Goal: Task Accomplishment & Management: Use online tool/utility

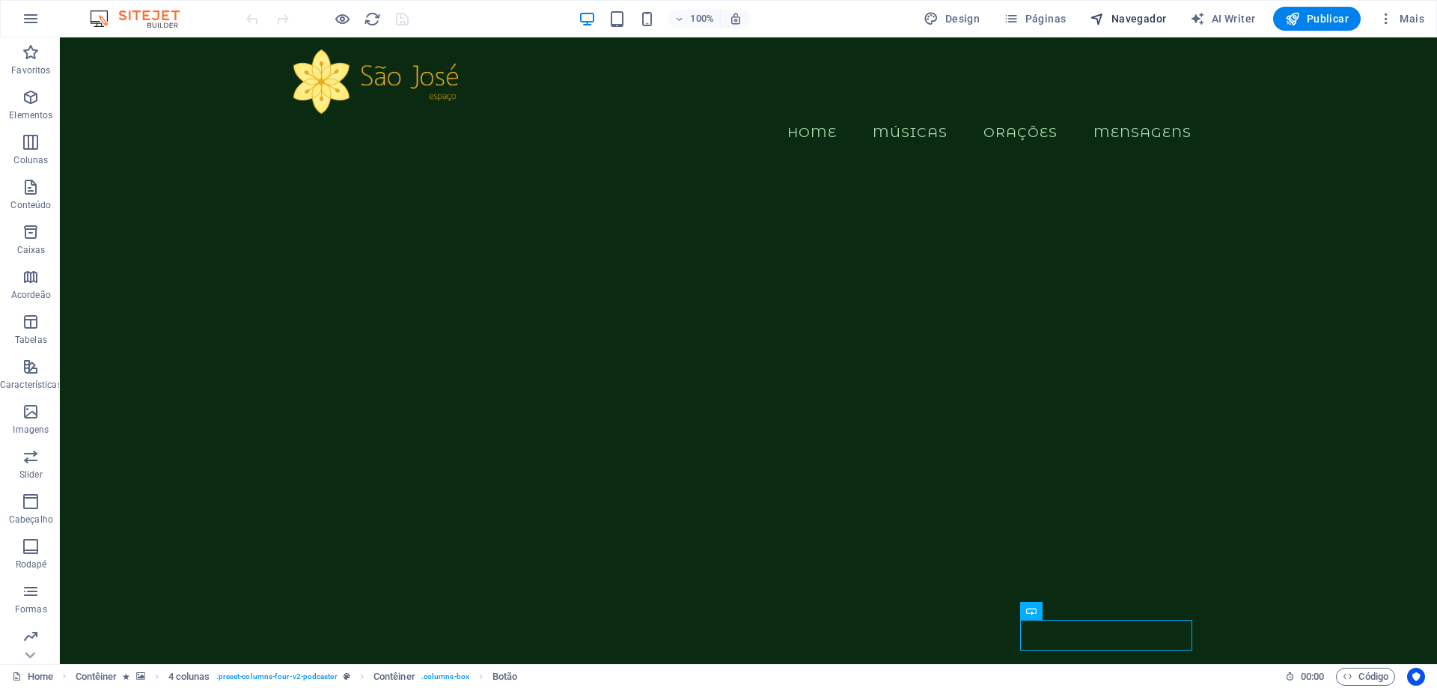
click at [1148, 14] on span "Navegador" at bounding box center [1128, 18] width 76 height 15
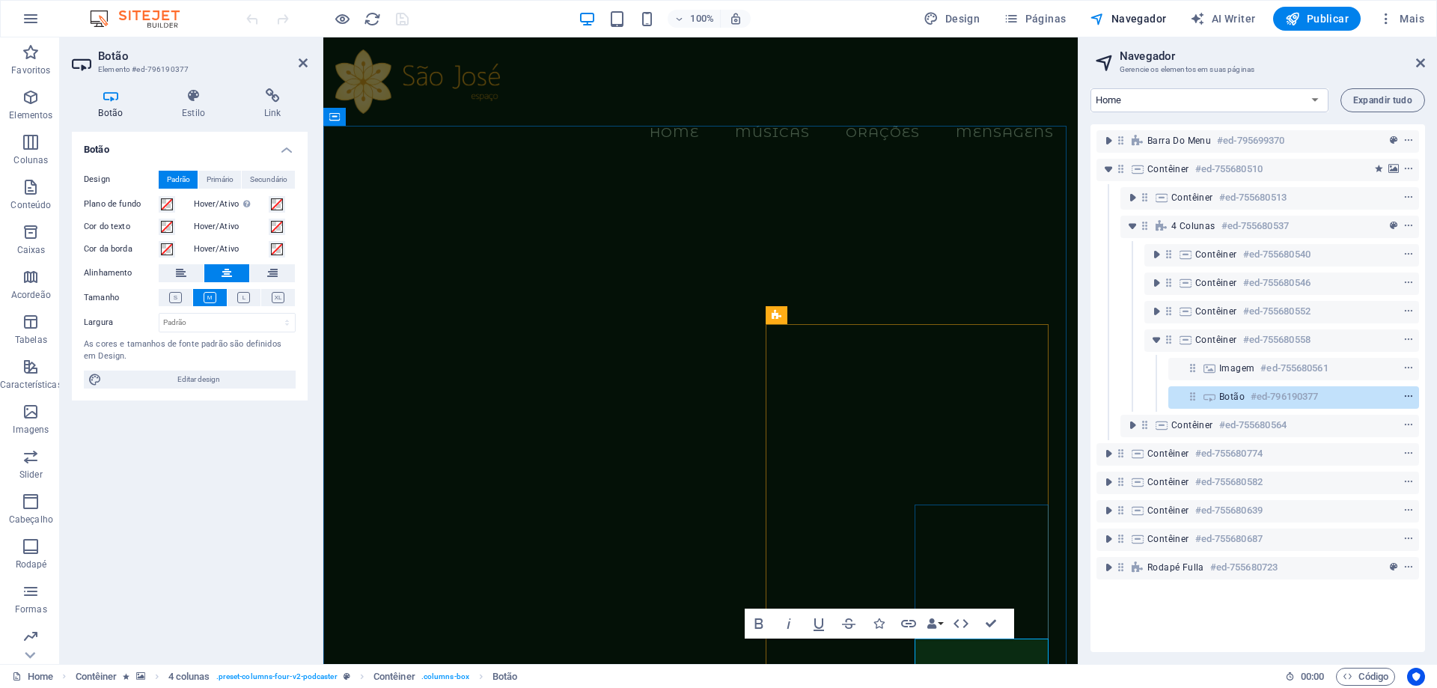
click at [1408, 399] on icon "context-menu" at bounding box center [1408, 396] width 10 height 10
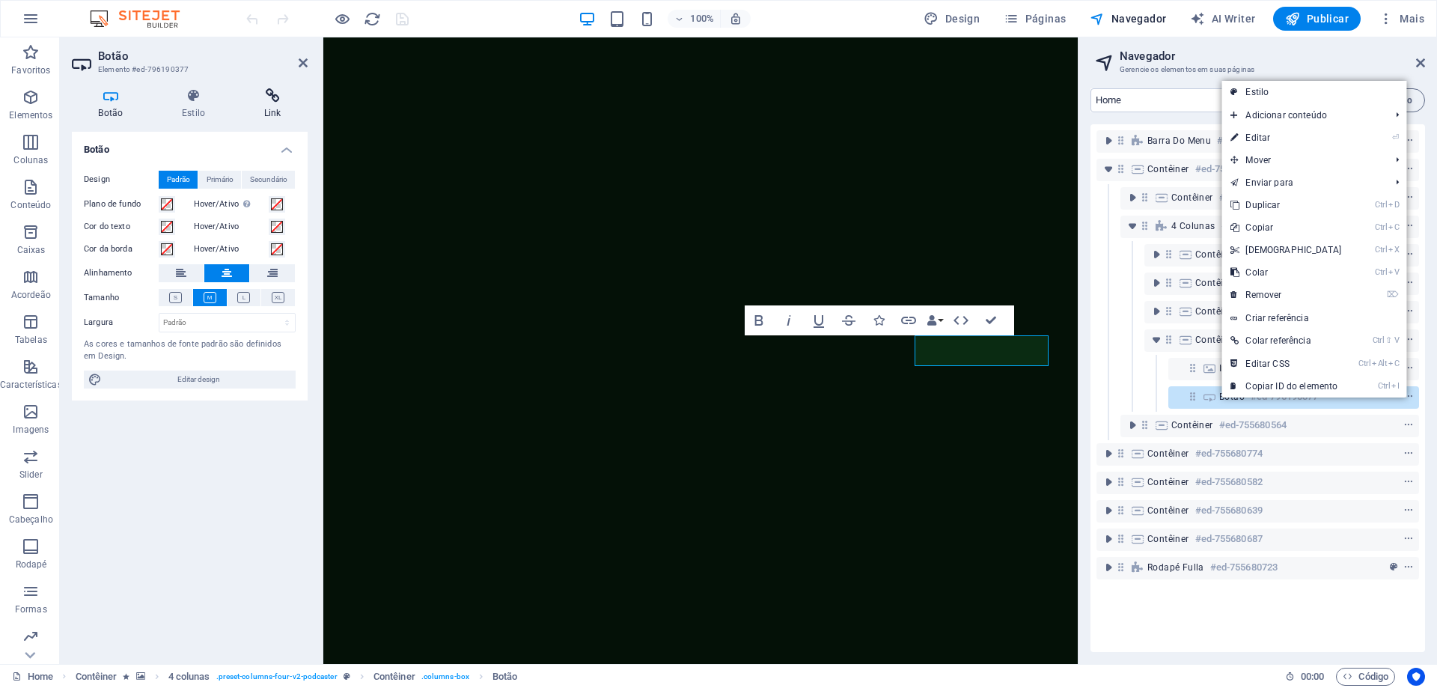
click at [289, 104] on h4 "Link" at bounding box center [272, 103] width 70 height 31
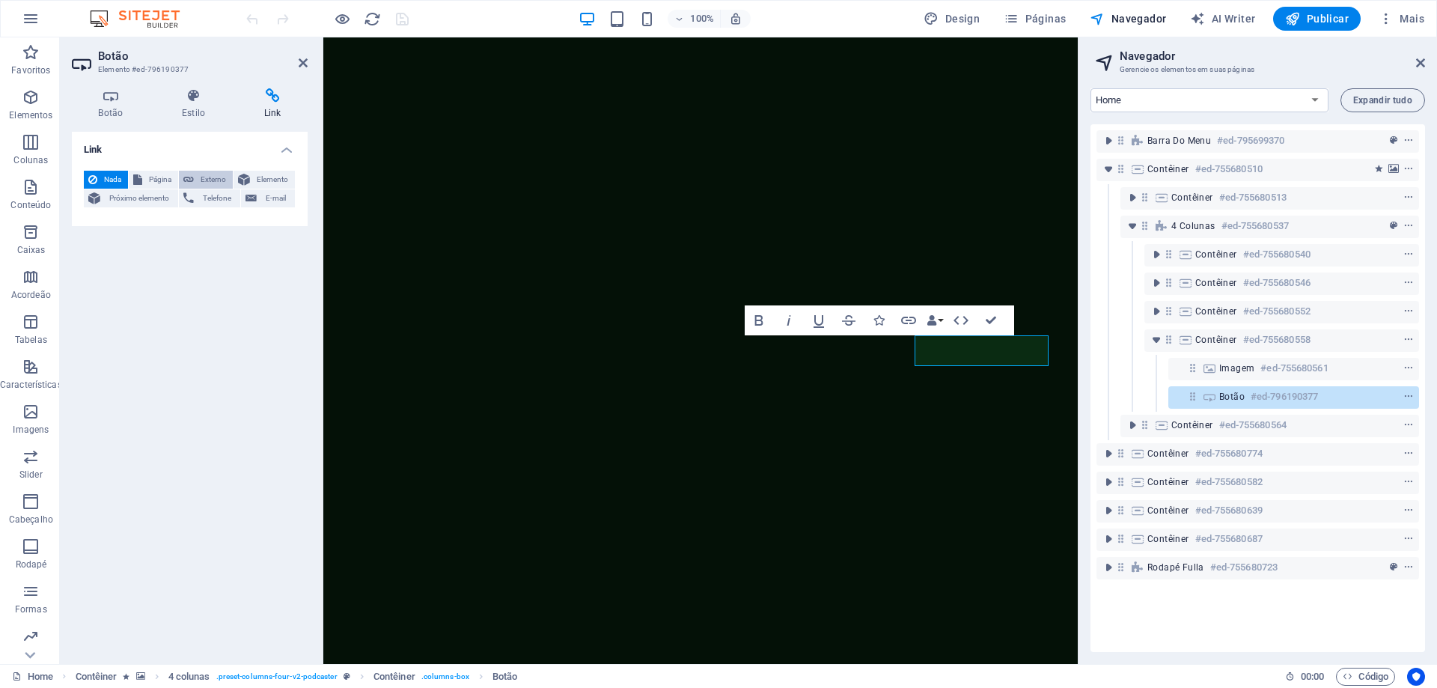
click at [216, 176] on span "Externo" at bounding box center [213, 180] width 30 height 18
select select "blank"
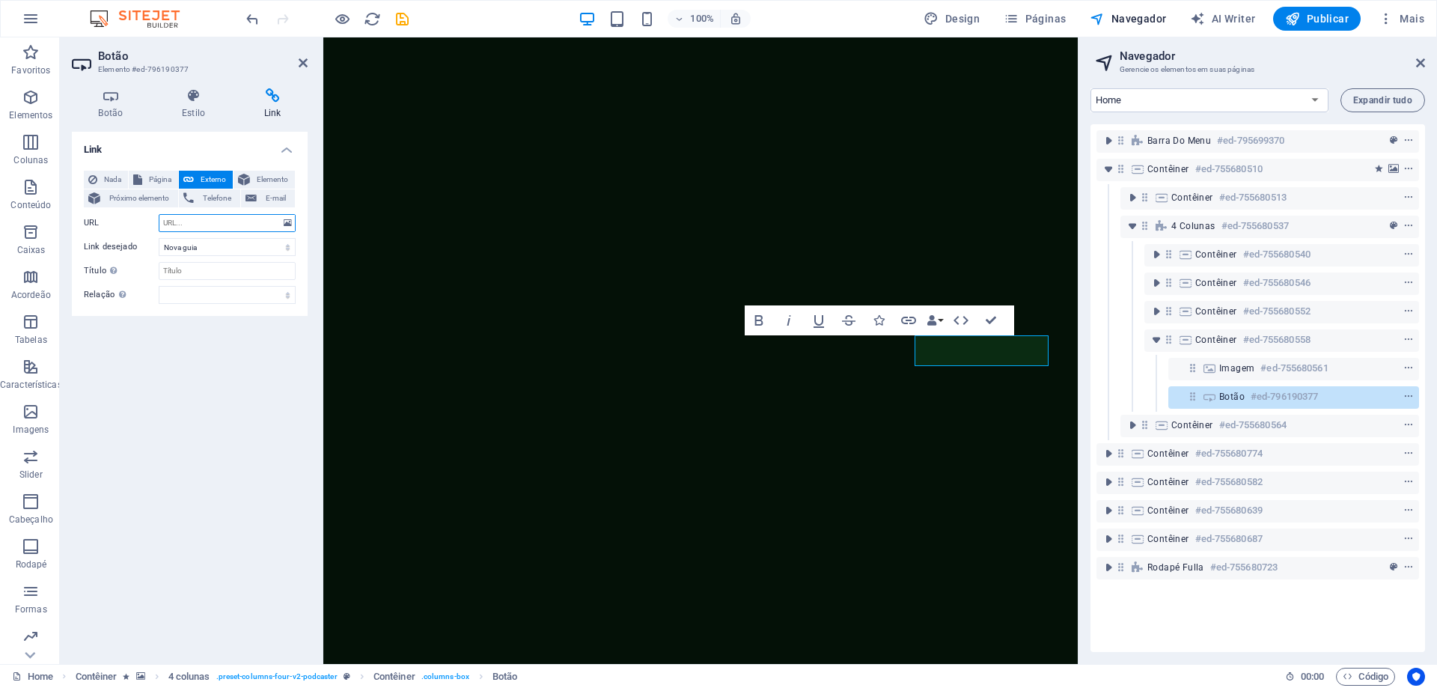
paste input "[URL][DOMAIN_NAME]"
type input "[URL][DOMAIN_NAME]"
click at [401, 19] on icon "save" at bounding box center [402, 18] width 17 height 17
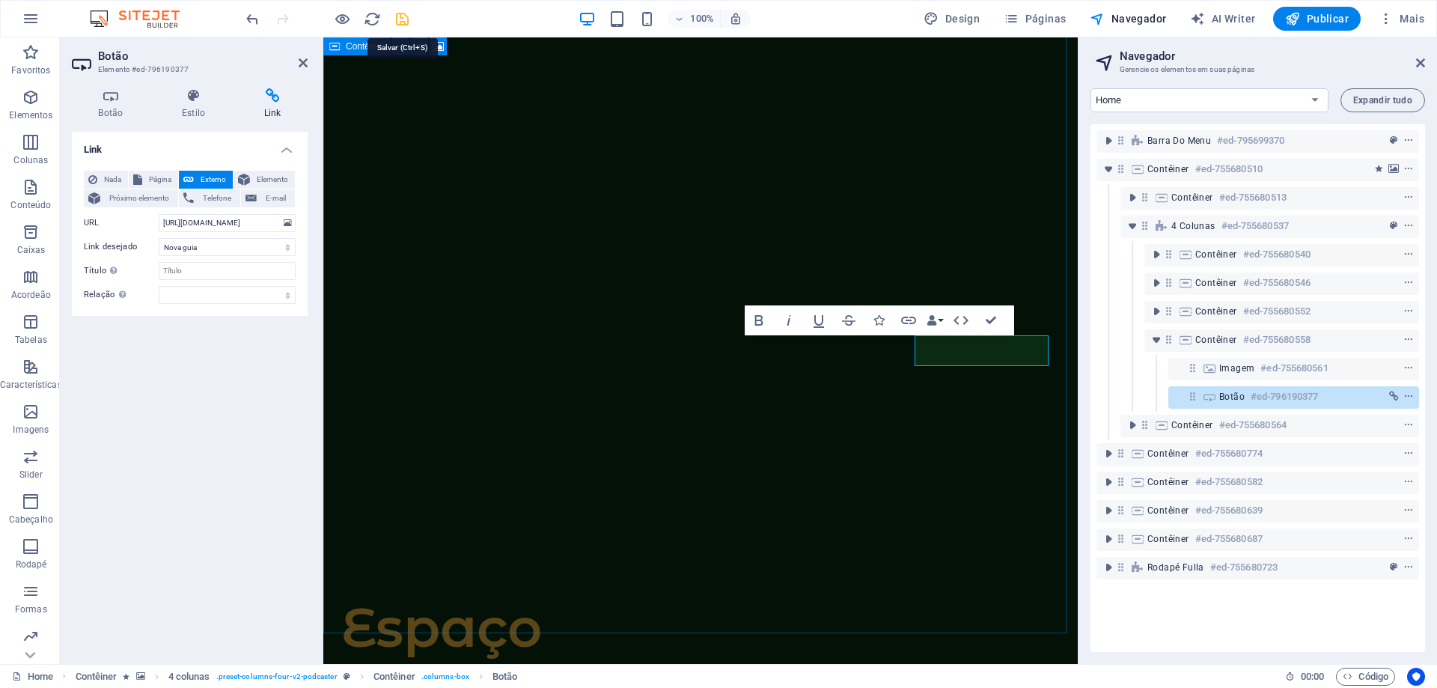
checkbox input "false"
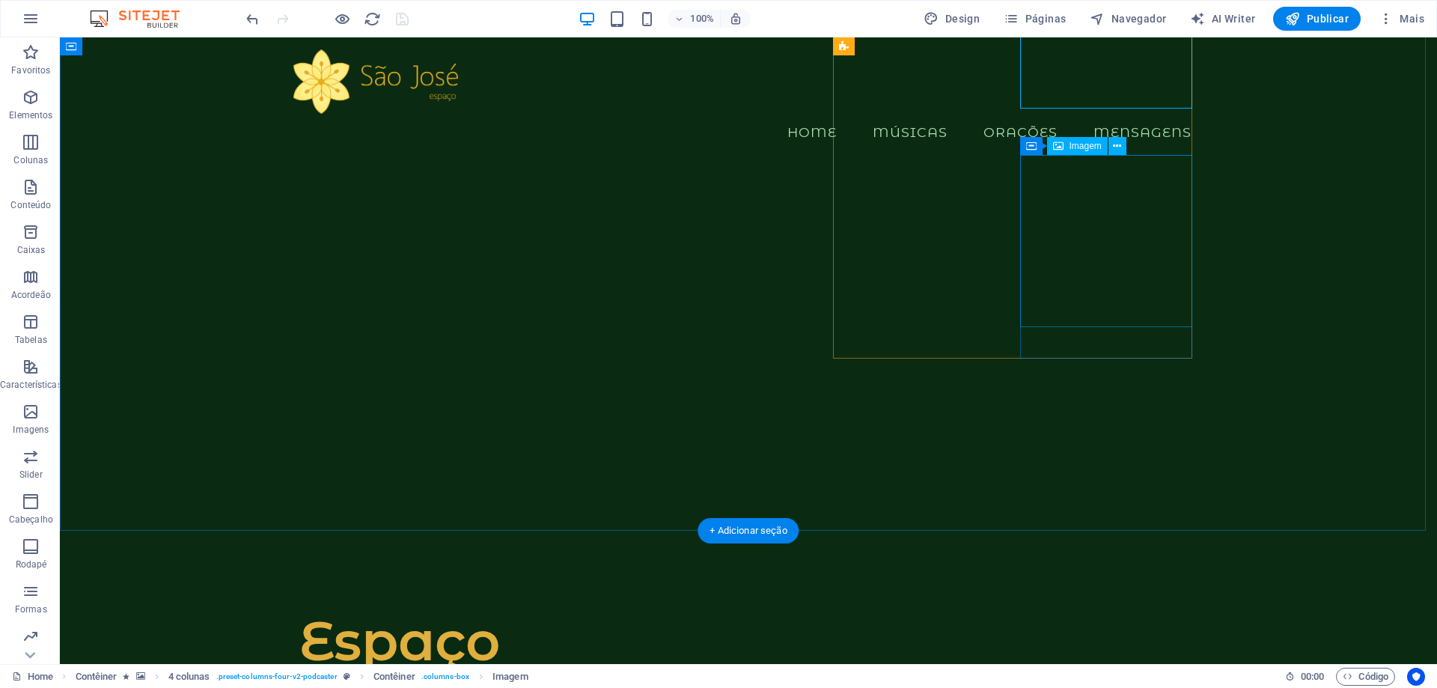
scroll to position [228, 0]
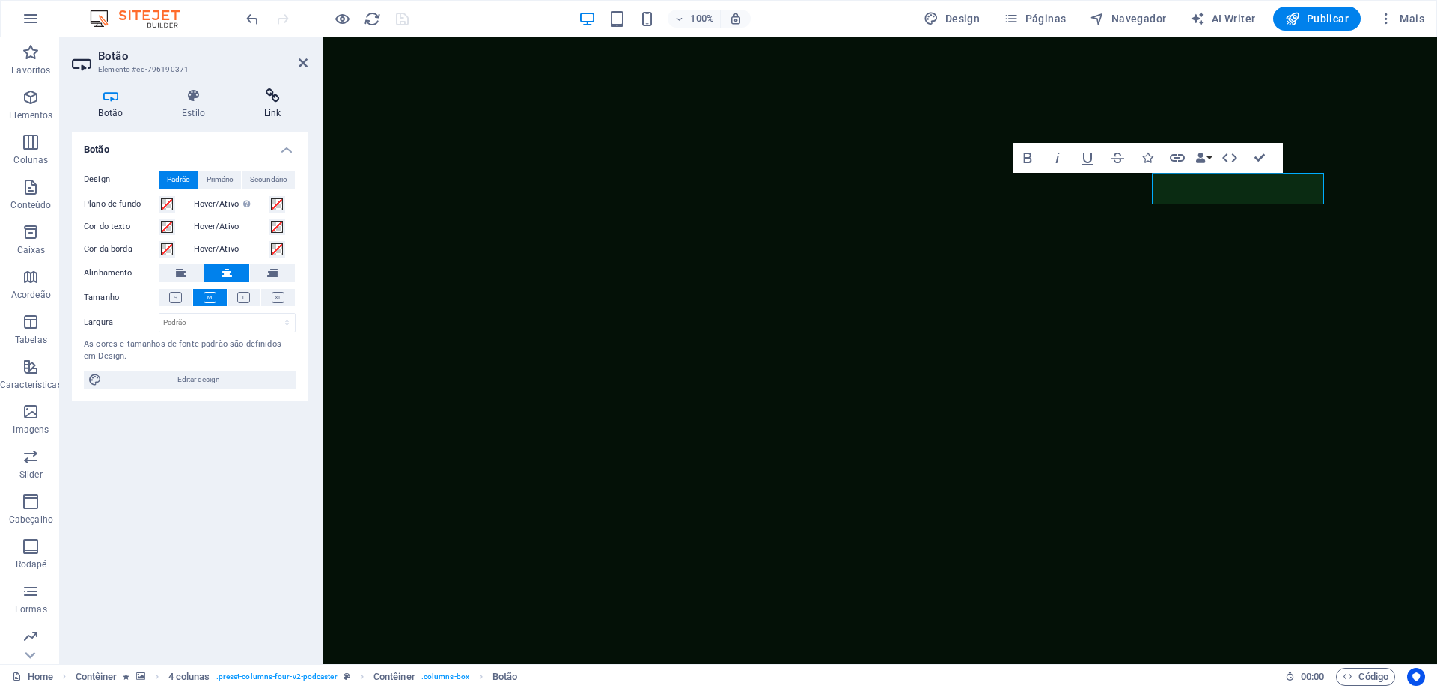
click at [288, 104] on h4 "Link" at bounding box center [272, 103] width 70 height 31
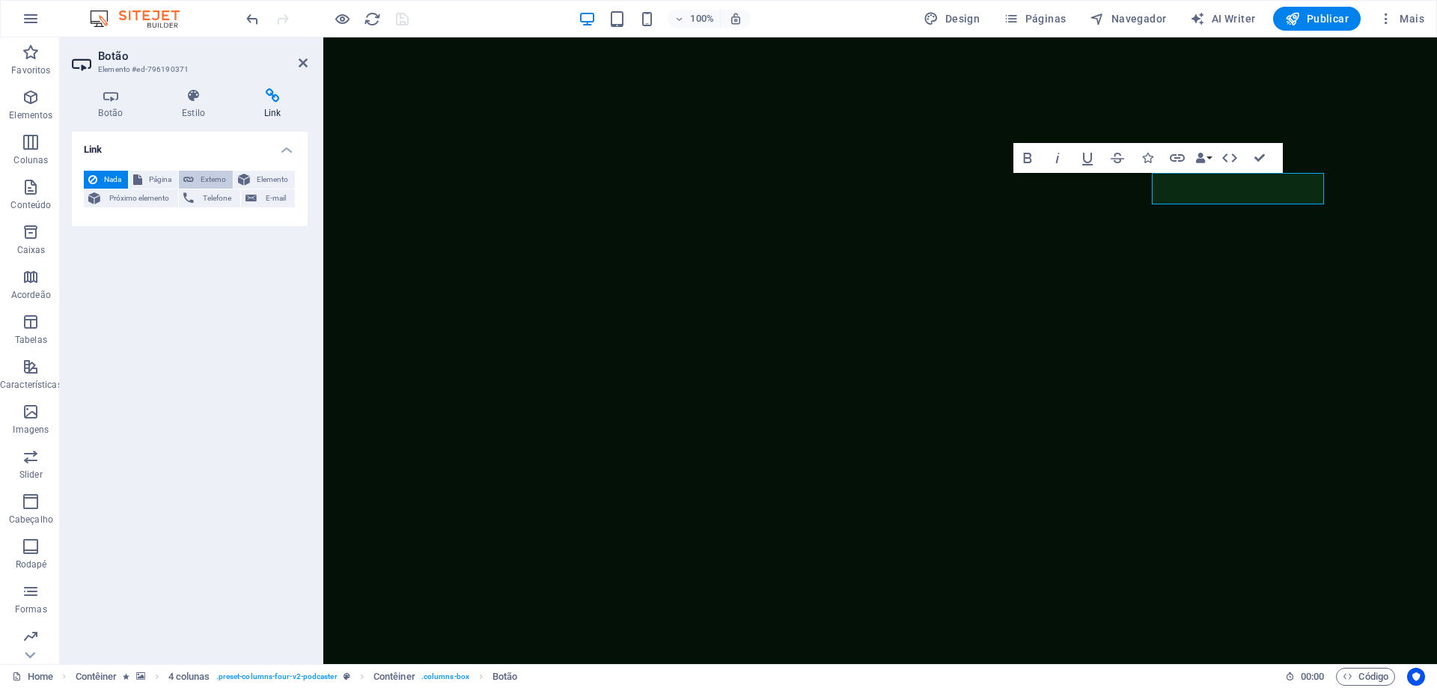
click at [215, 182] on span "Externo" at bounding box center [213, 180] width 30 height 18
select select "blank"
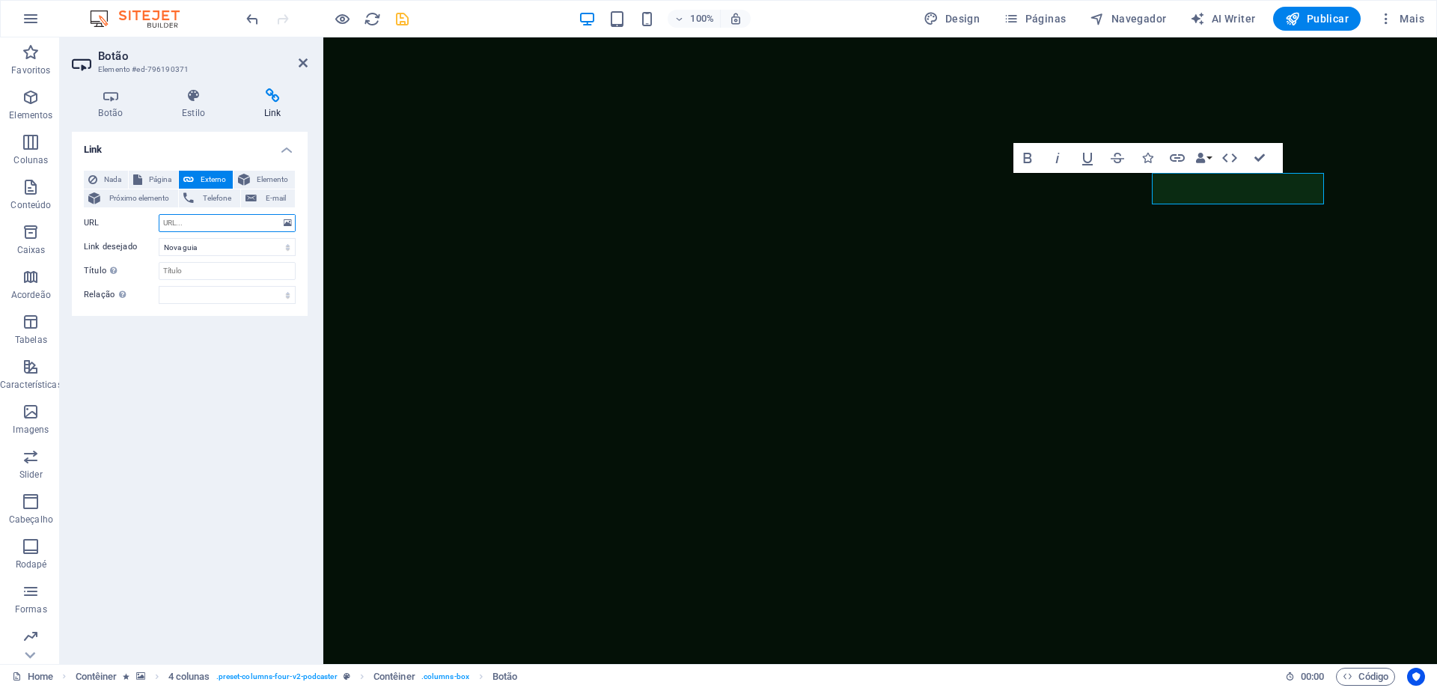
click at [222, 221] on input "URL" at bounding box center [227, 223] width 137 height 18
paste input "[URL][DOMAIN_NAME][PERSON_NAME]"
type input "[URL][DOMAIN_NAME][PERSON_NAME]"
click at [406, 19] on icon "save" at bounding box center [402, 18] width 17 height 17
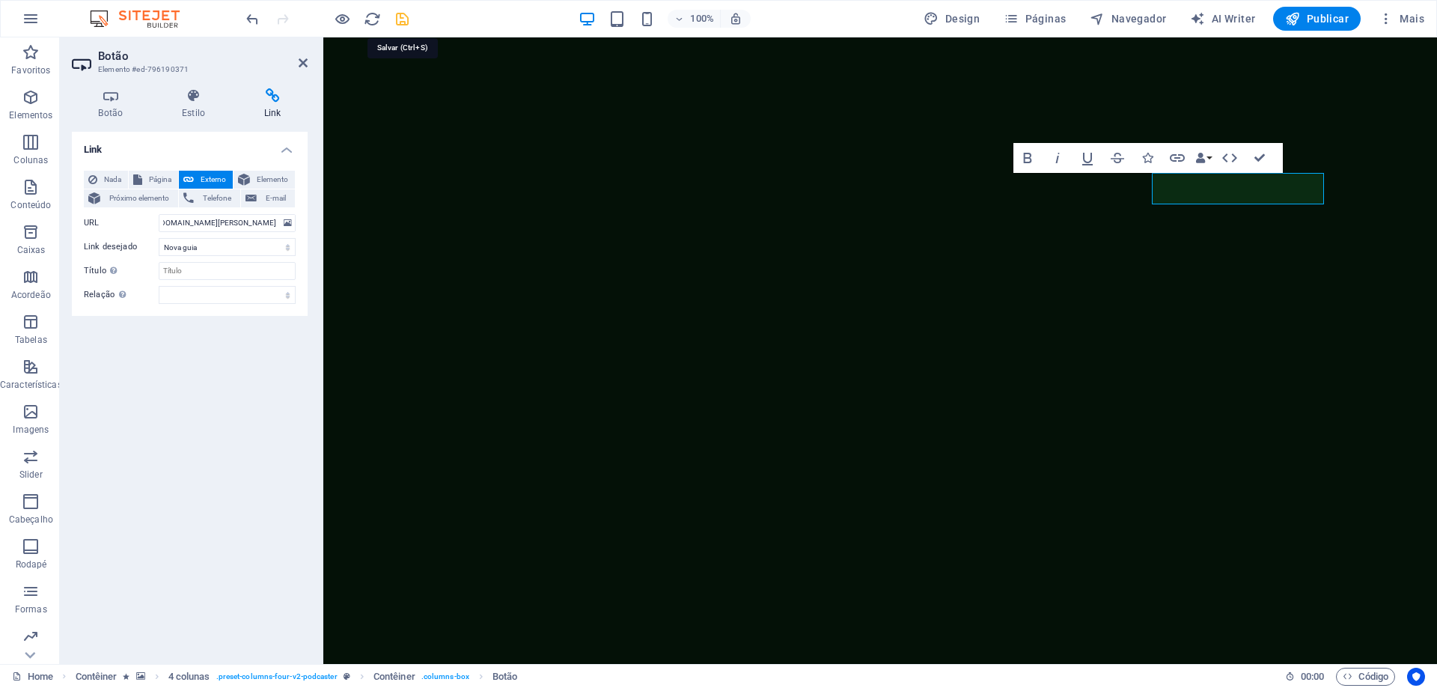
checkbox input "false"
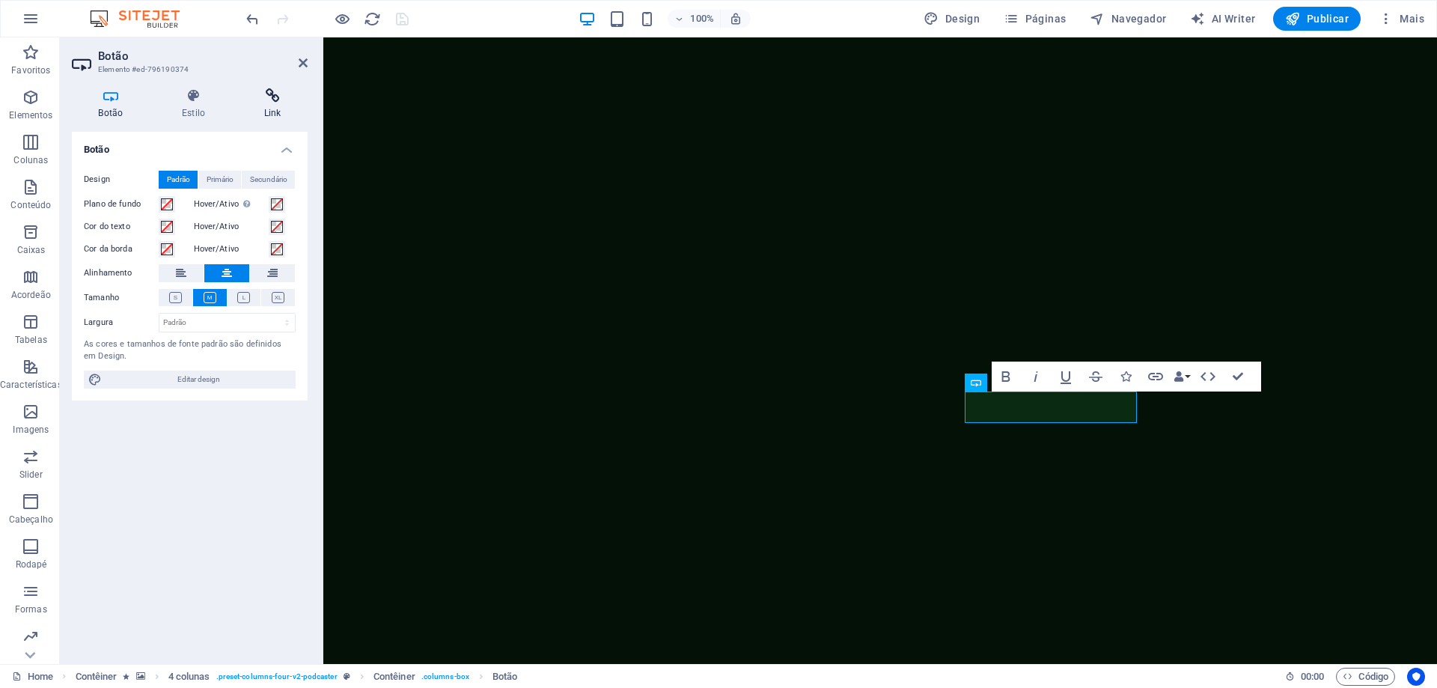
click at [281, 109] on h4 "Link" at bounding box center [272, 103] width 70 height 31
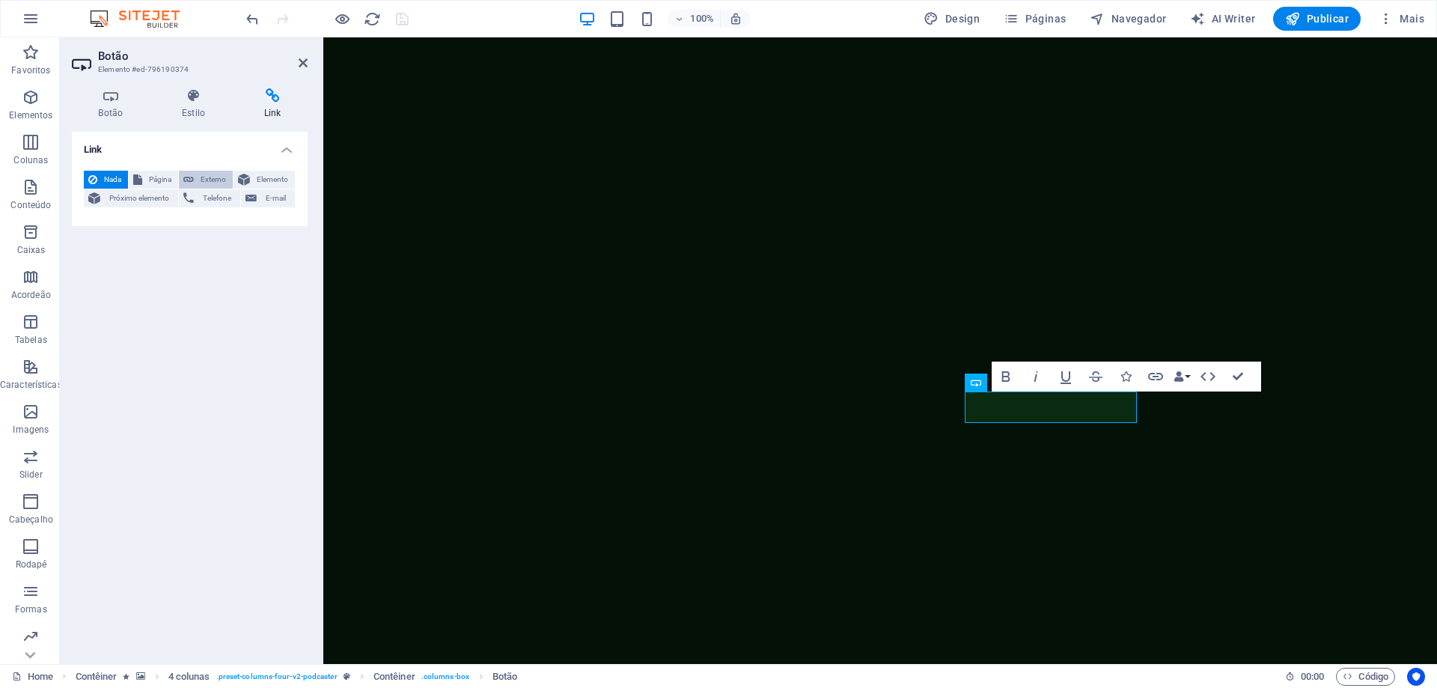
click at [212, 180] on span "Externo" at bounding box center [213, 180] width 30 height 18
select select "blank"
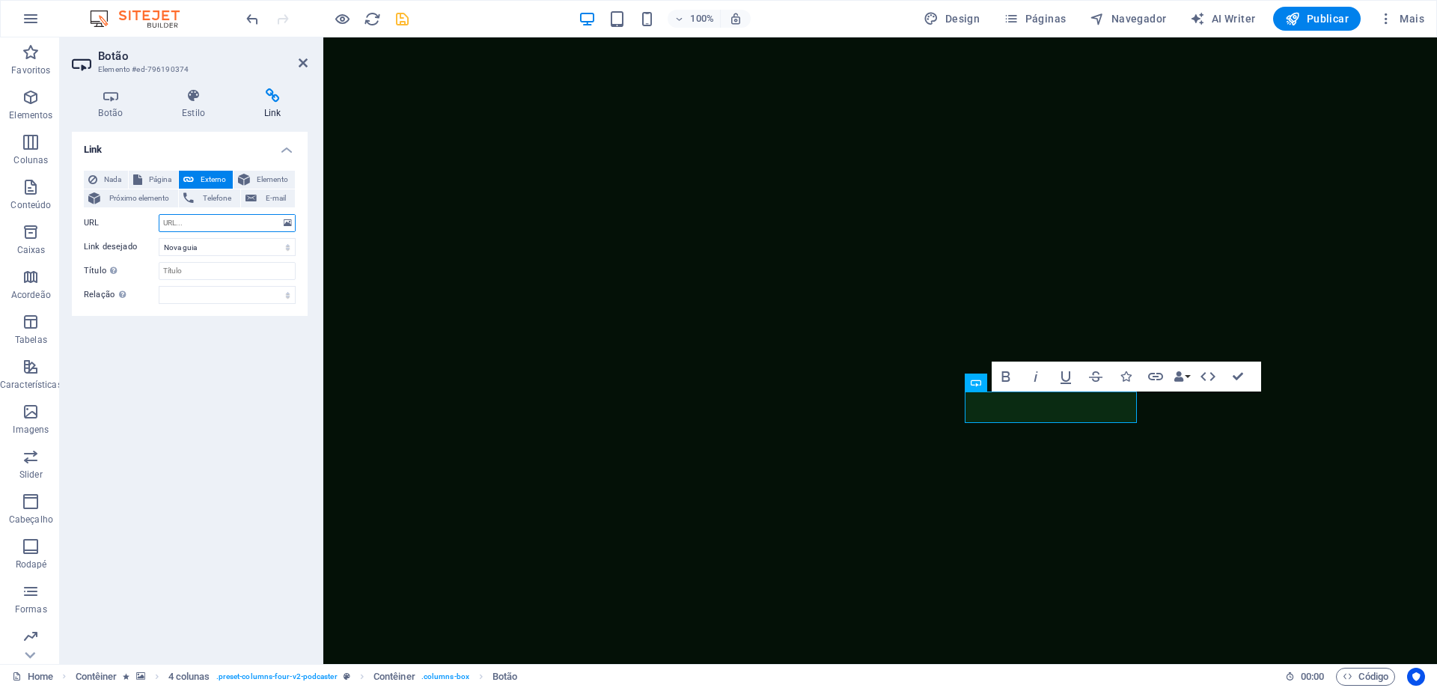
click at [195, 222] on input "URL" at bounding box center [227, 223] width 137 height 18
paste input "[URL][DOMAIN_NAME][PERSON_NAME]"
type input "[URL][DOMAIN_NAME][PERSON_NAME]"
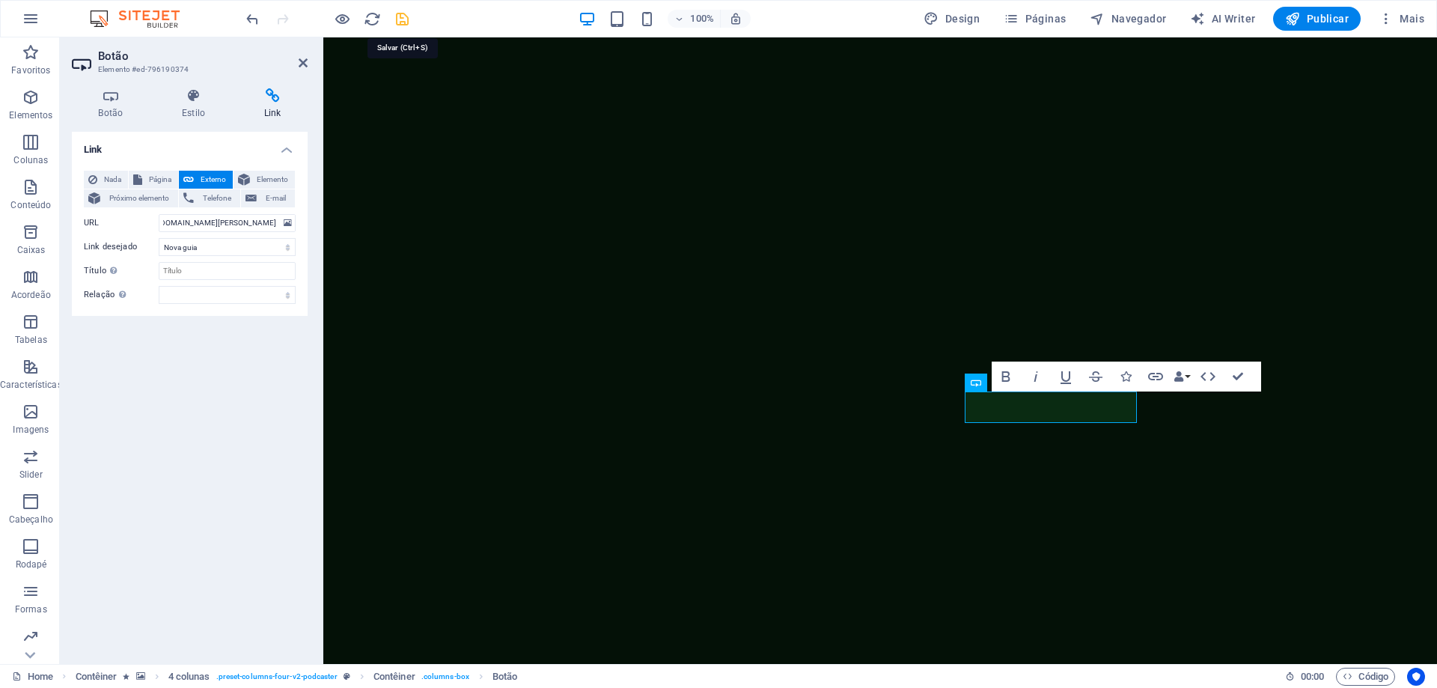
click at [404, 21] on icon "save" at bounding box center [402, 18] width 17 height 17
checkbox input "false"
